Goal: Communication & Community: Ask a question

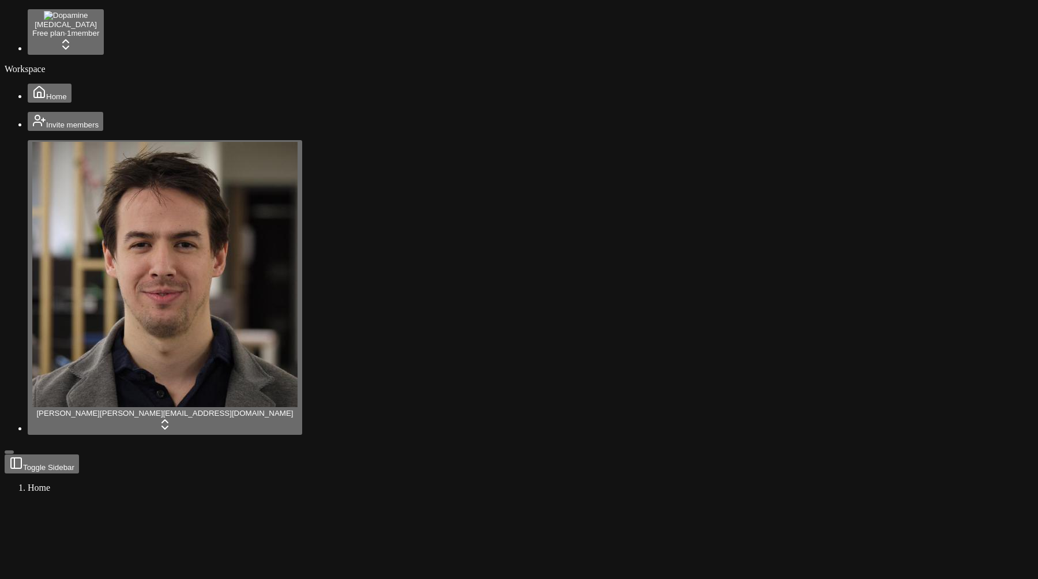
click at [178, 502] on rect at bounding box center [91, 545] width 173 height 86
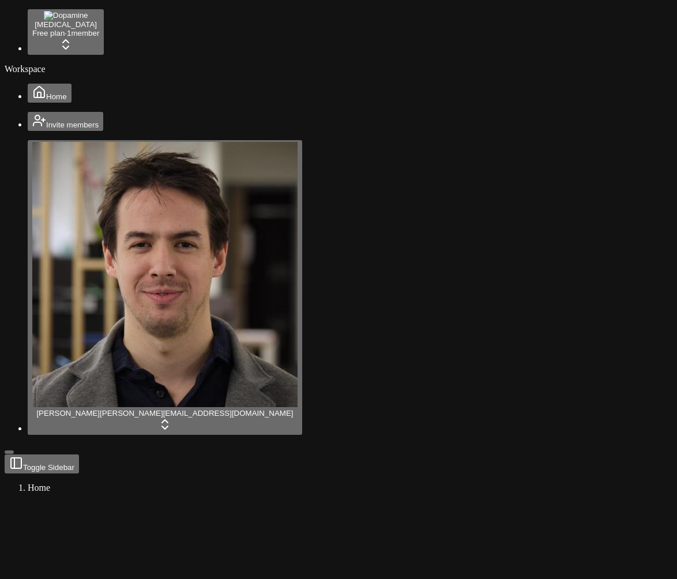
click at [636, 555] on span "Open chat" at bounding box center [645, 551] width 19 height 16
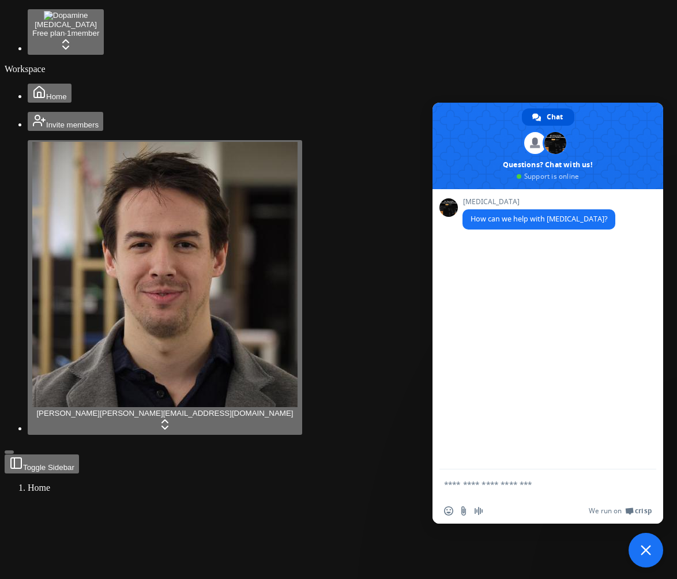
click at [633, 558] on span "Close chat" at bounding box center [645, 550] width 35 height 35
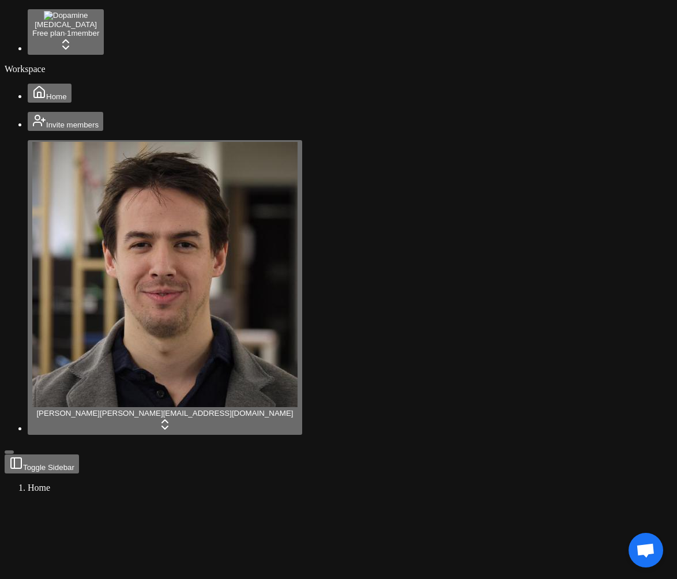
click at [649, 559] on span "Open chat" at bounding box center [645, 551] width 19 height 16
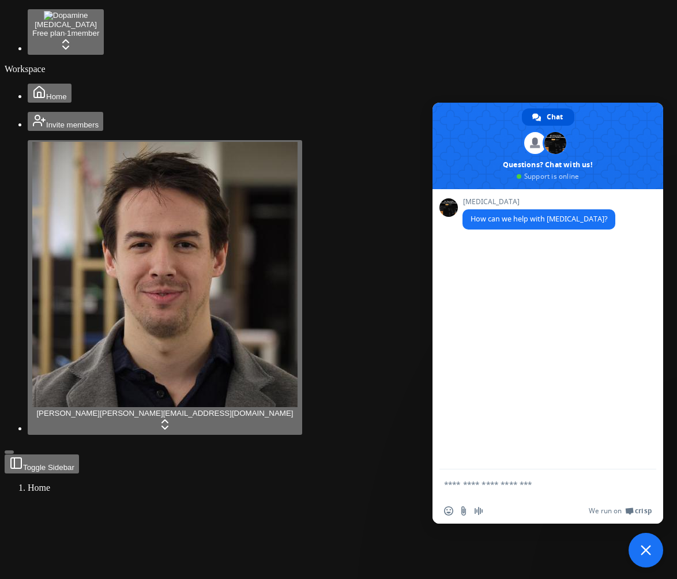
click at [566, 514] on div "We run on Crisp" at bounding box center [570, 511] width 163 height 10
click at [650, 559] on span "Close chat" at bounding box center [645, 550] width 35 height 35
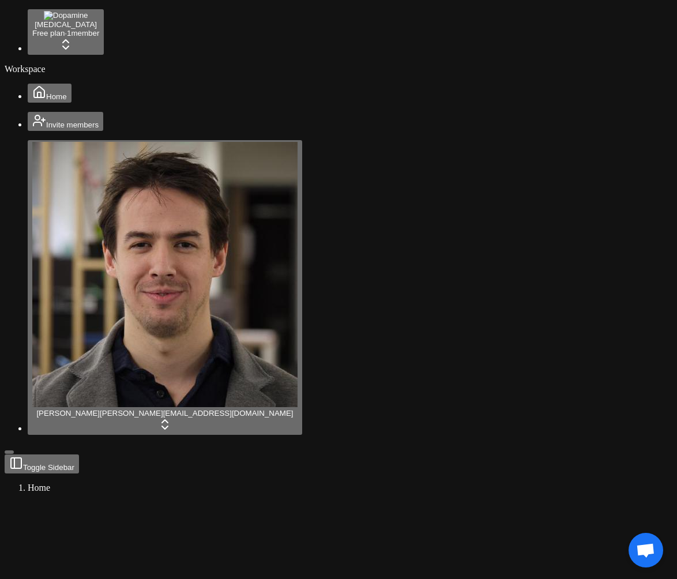
click at [645, 550] on span "Open chat" at bounding box center [645, 551] width 19 height 16
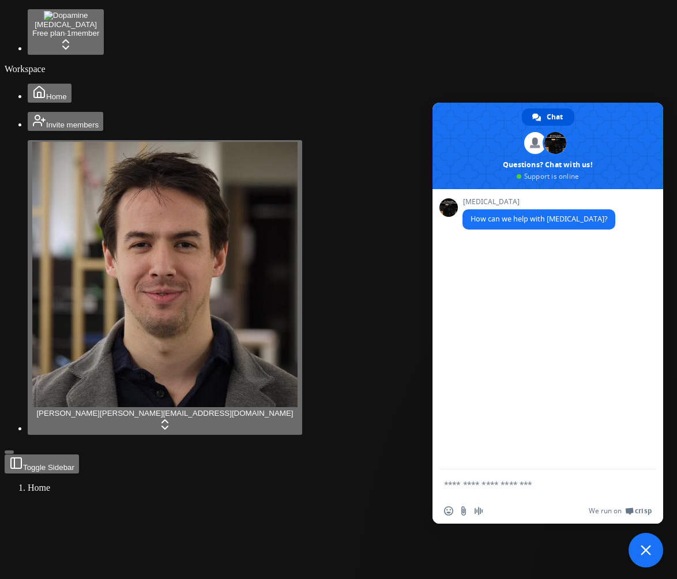
click at [645, 550] on span "Close chat" at bounding box center [646, 550] width 10 height 10
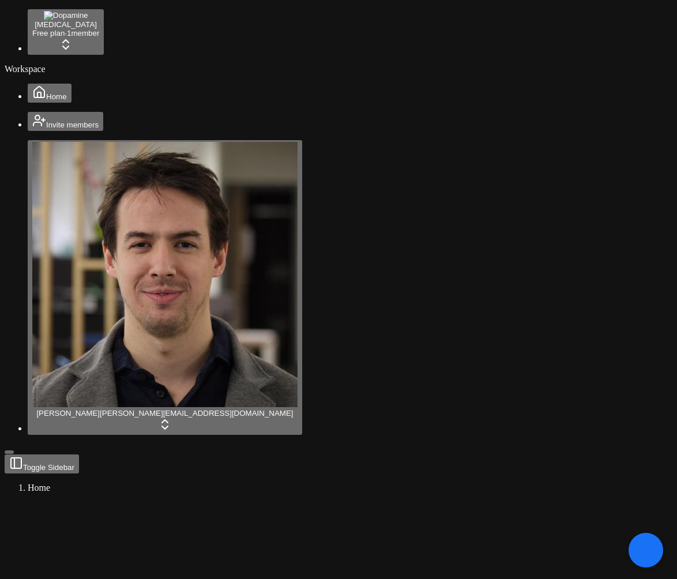
click at [635, 551] on span "Open chat" at bounding box center [645, 550] width 35 height 35
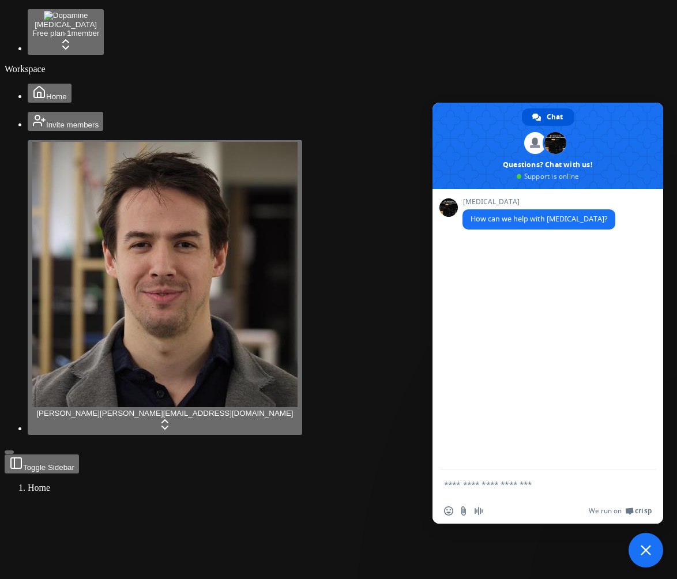
click at [480, 487] on textarea "Compose your message..." at bounding box center [535, 484] width 182 height 10
type textarea "****"
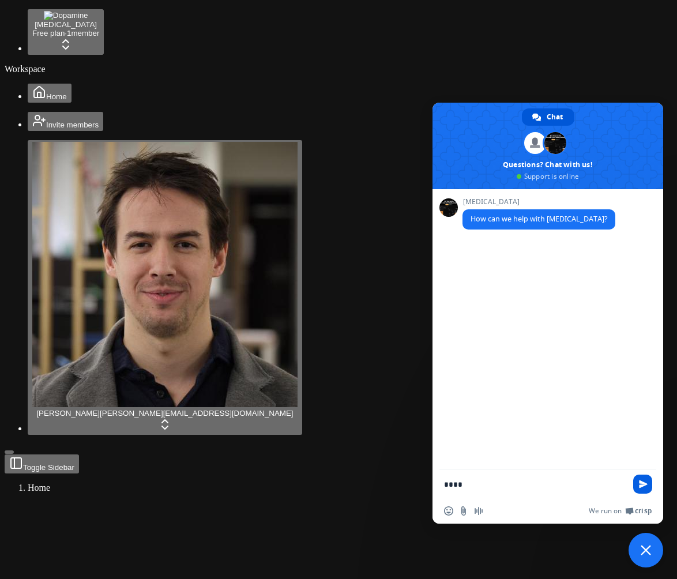
click at [641, 477] on span "Send" at bounding box center [642, 483] width 19 height 19
